Goal: Feedback & Contribution: Submit feedback/report problem

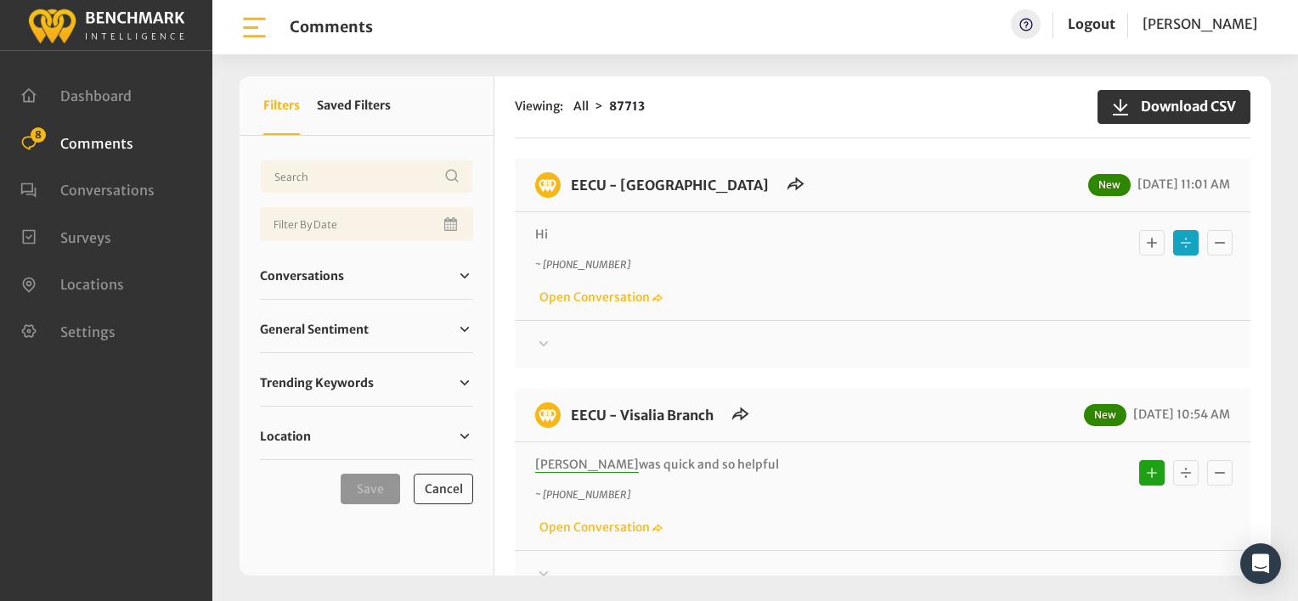
click at [542, 338] on icon at bounding box center [543, 344] width 17 height 20
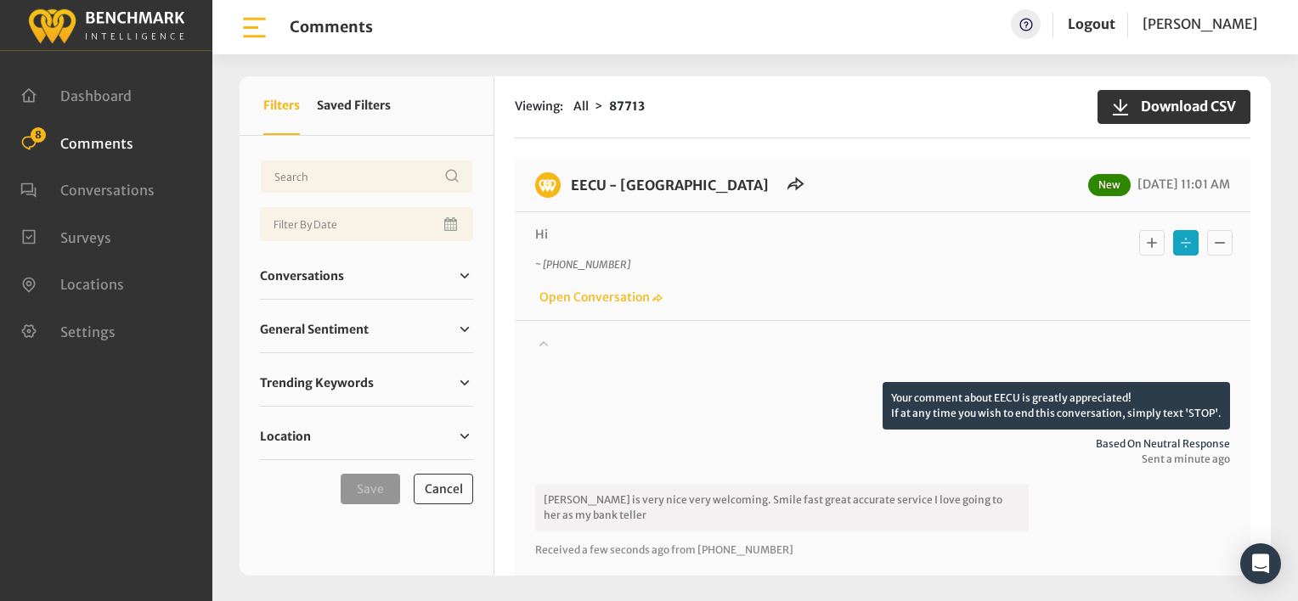
click at [1135, 238] on div "Basic example" at bounding box center [1186, 243] width 102 height 34
click at [1148, 248] on icon "Basic example" at bounding box center [1151, 243] width 17 height 20
